Goal: Complete application form: Complete application form

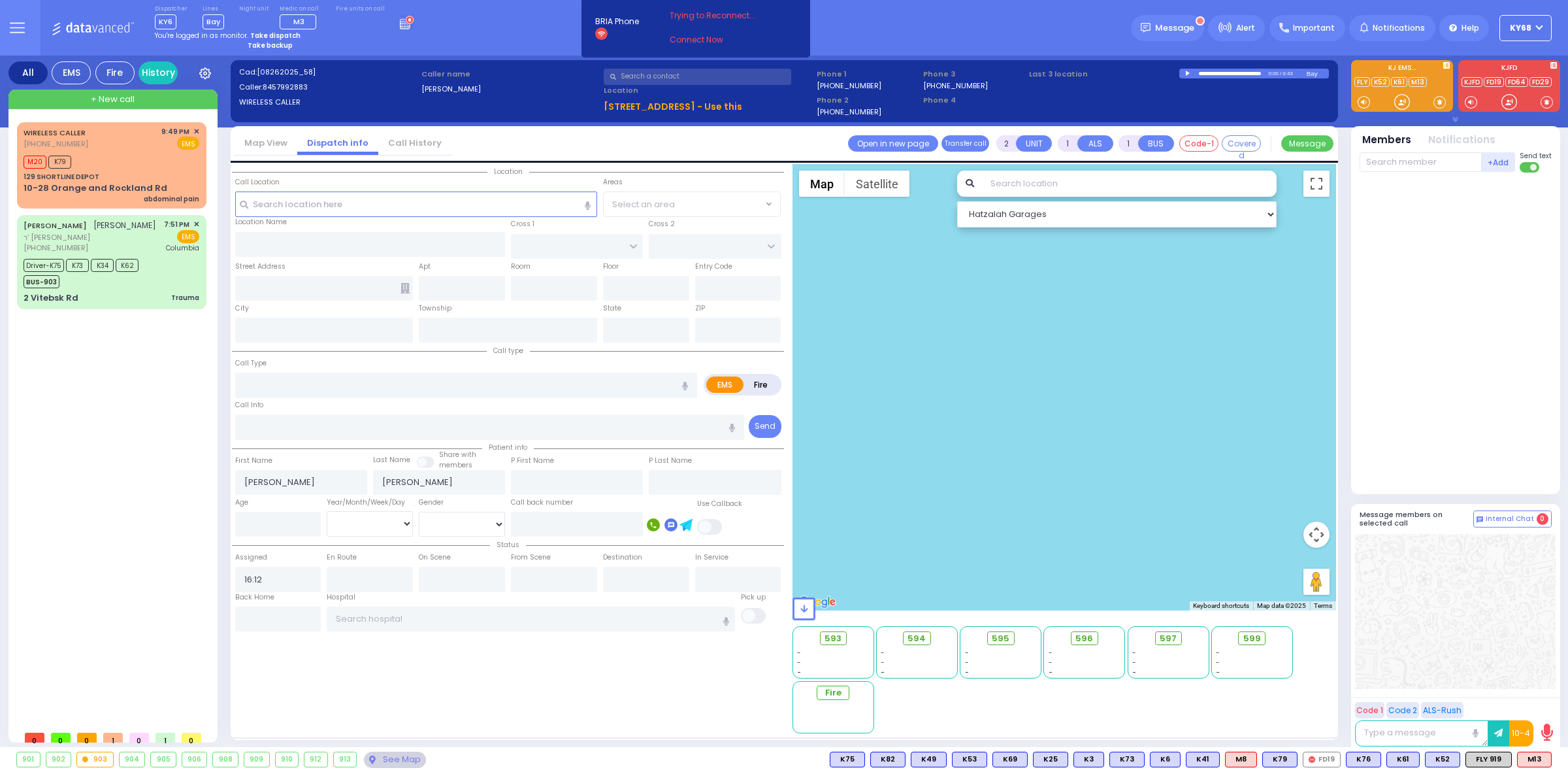
select select
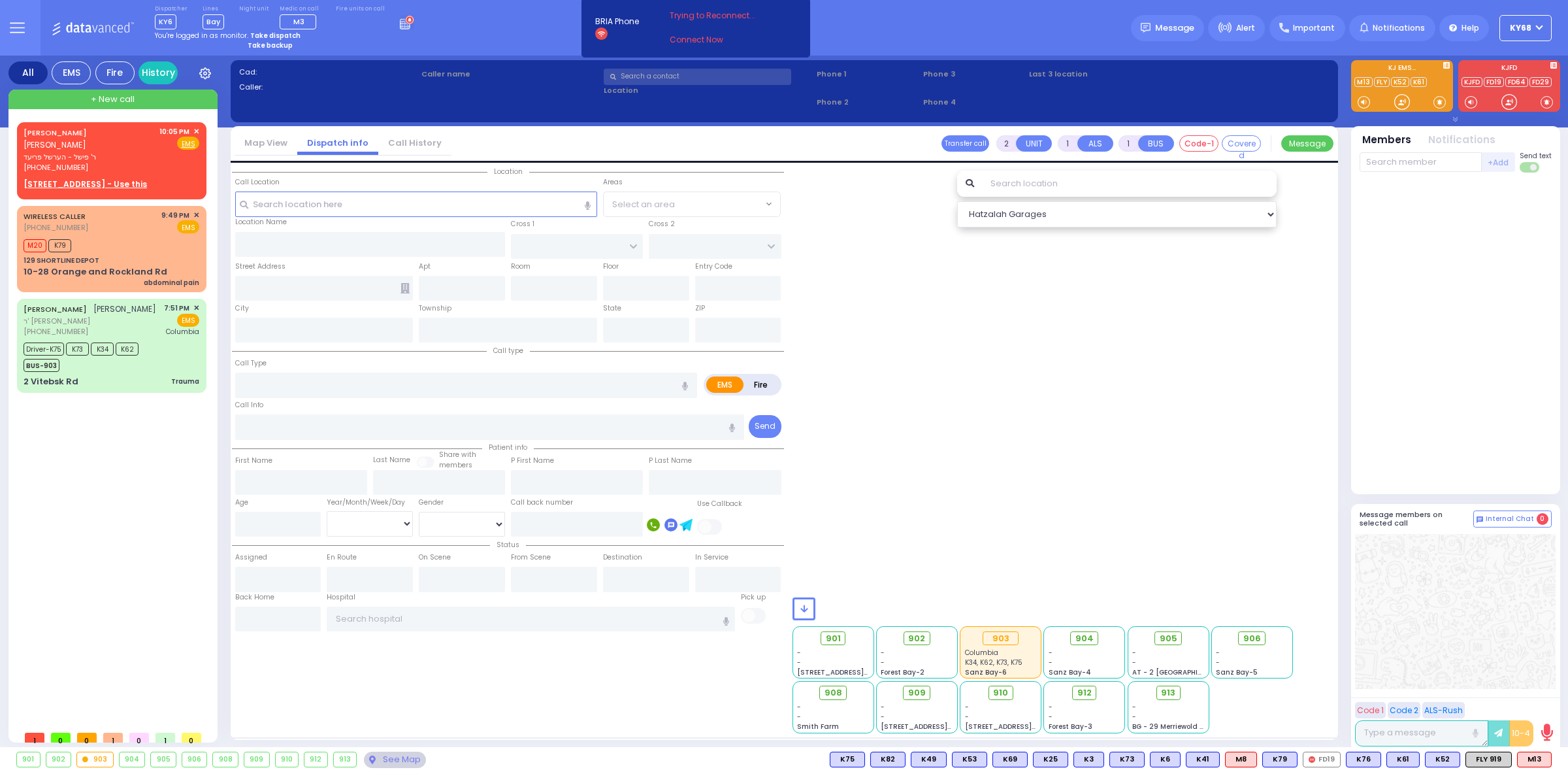
select select
radio input "true"
type input "MENDEL"
type input "[PERSON_NAME]"
select select
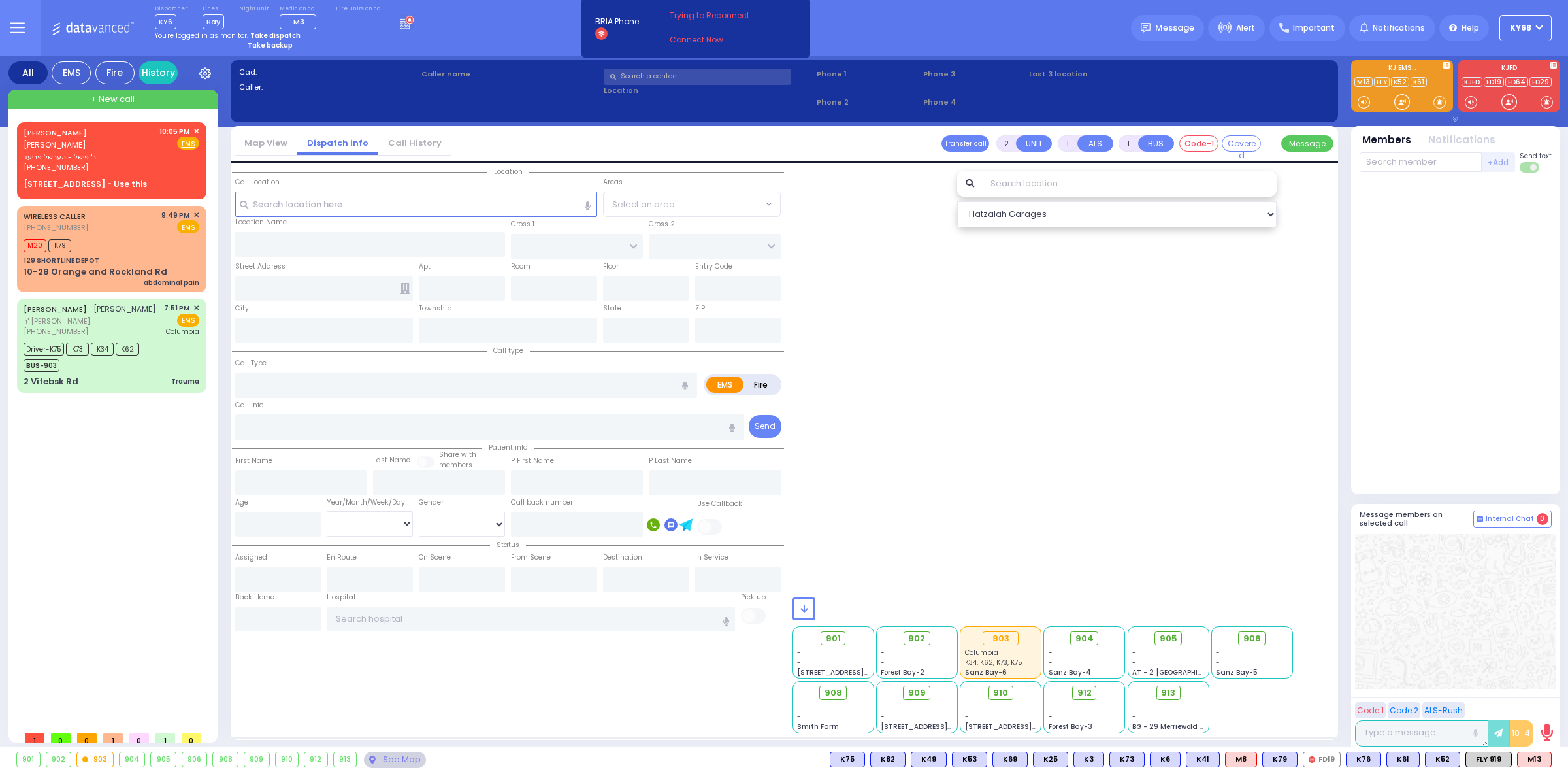
type input "22:05"
select select "Hatzalah Garages"
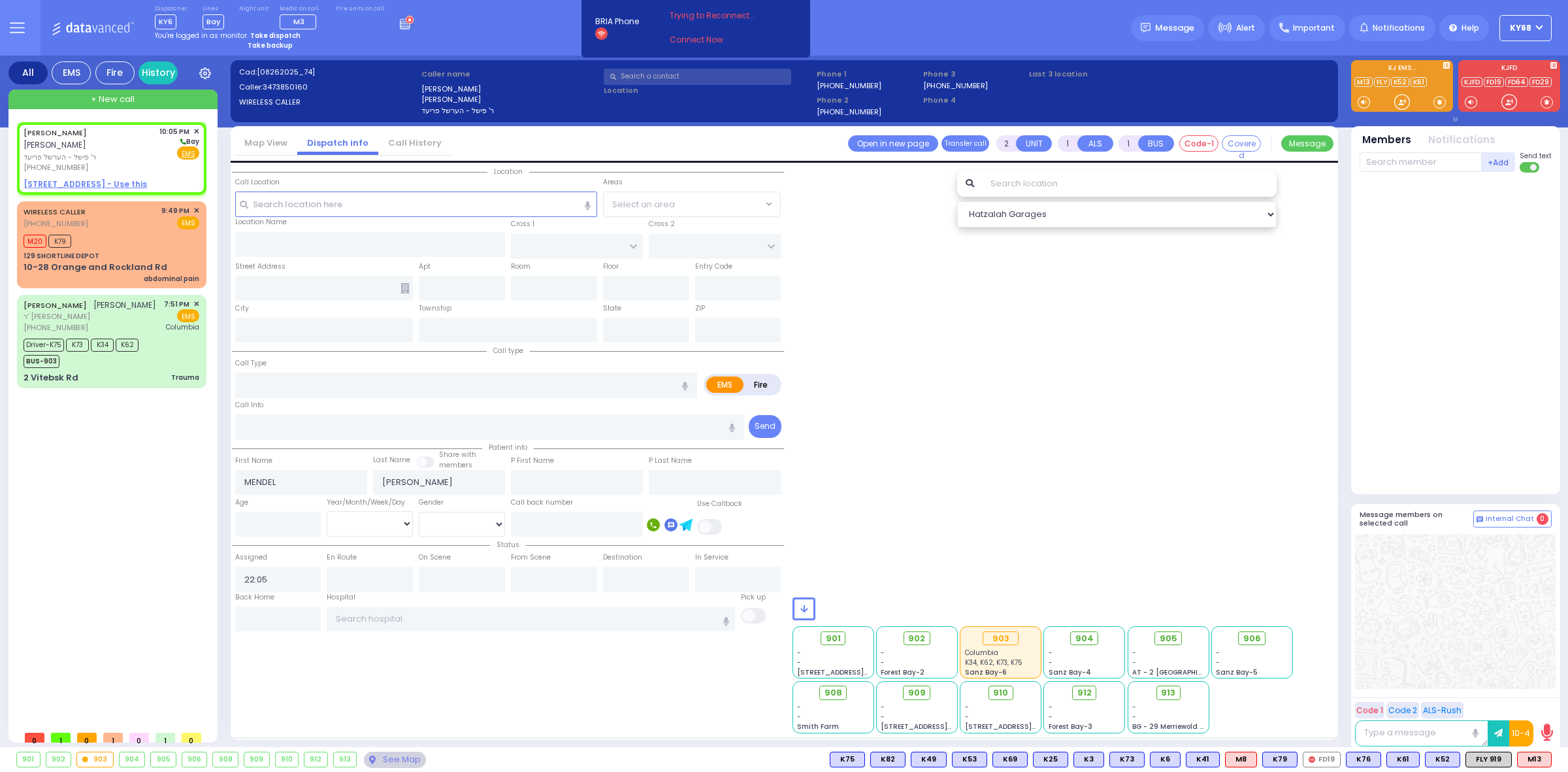
select select
radio input "true"
select select
select select "Hatzalah Garages"
select select
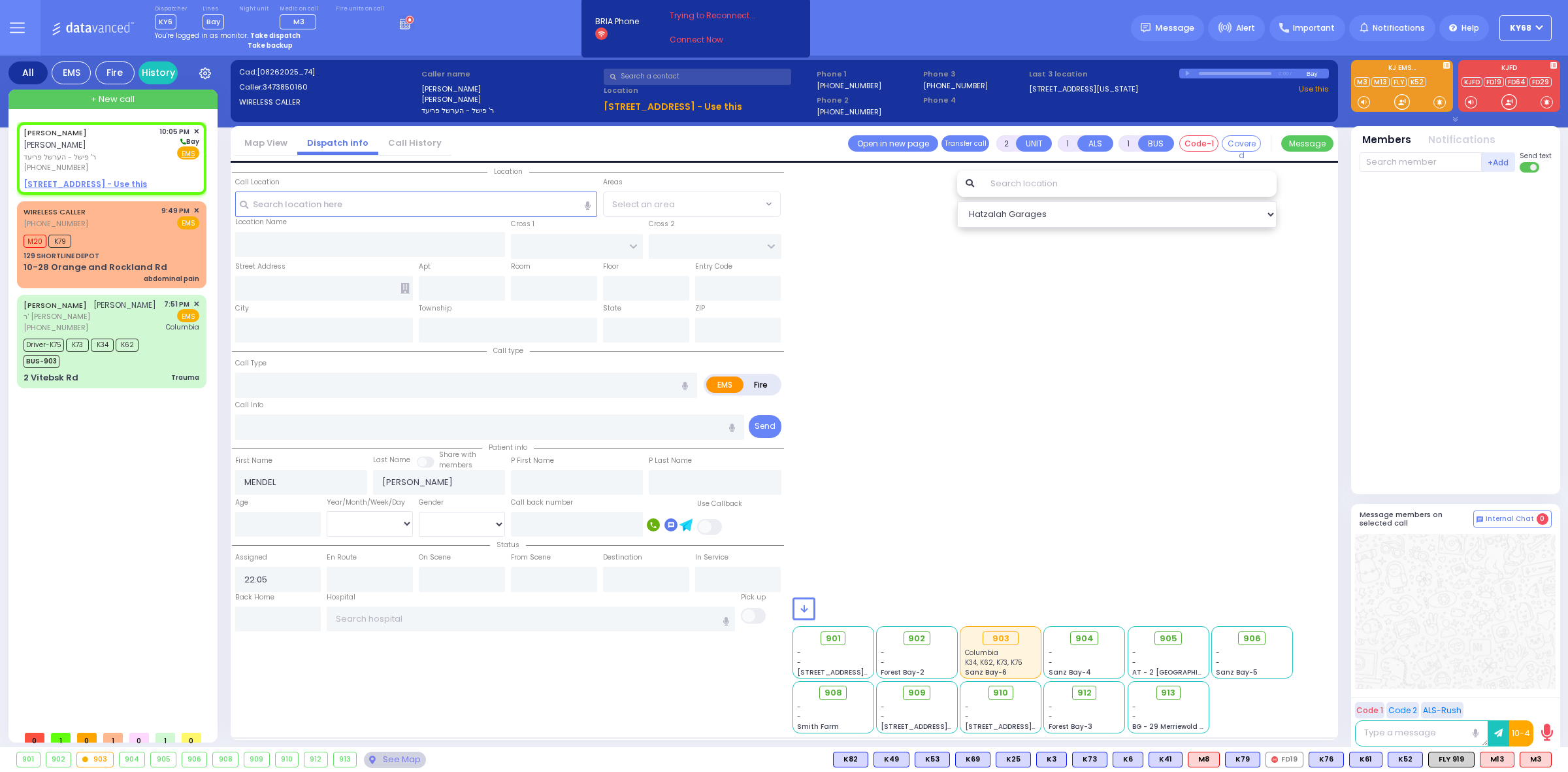
radio input "true"
select select
select select "Hatzalah Garages"
